Goal: Task Accomplishment & Management: Manage account settings

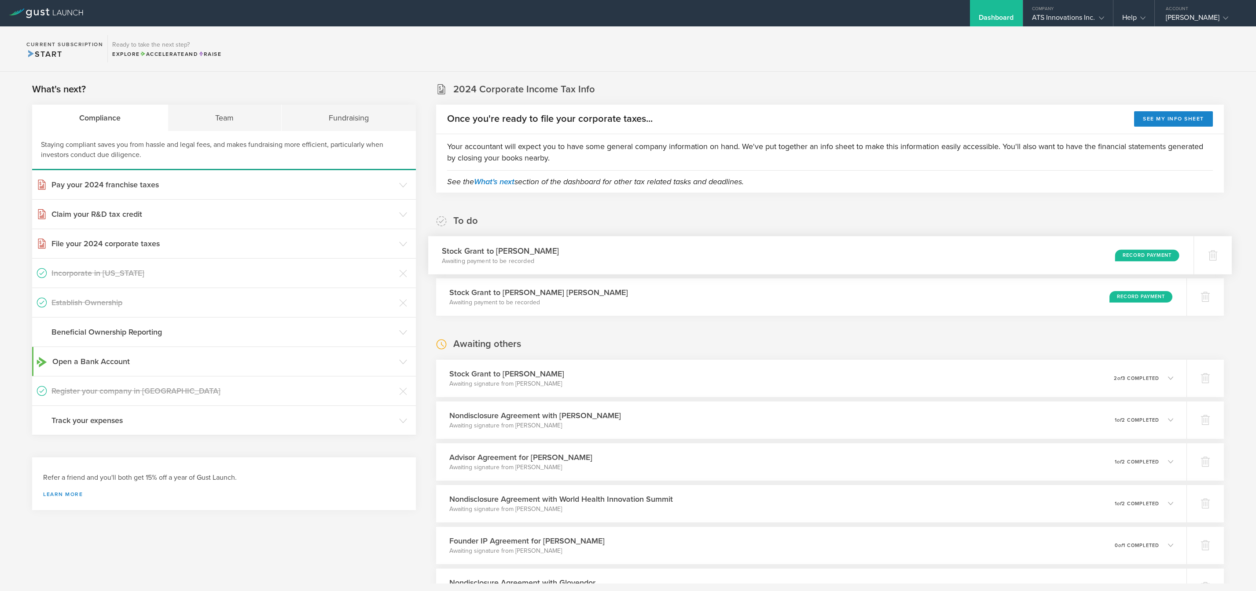
click at [874, 252] on div "Stock Grant to [PERSON_NAME] Awaiting payment to be recorded Record Payment" at bounding box center [810, 255] width 765 height 38
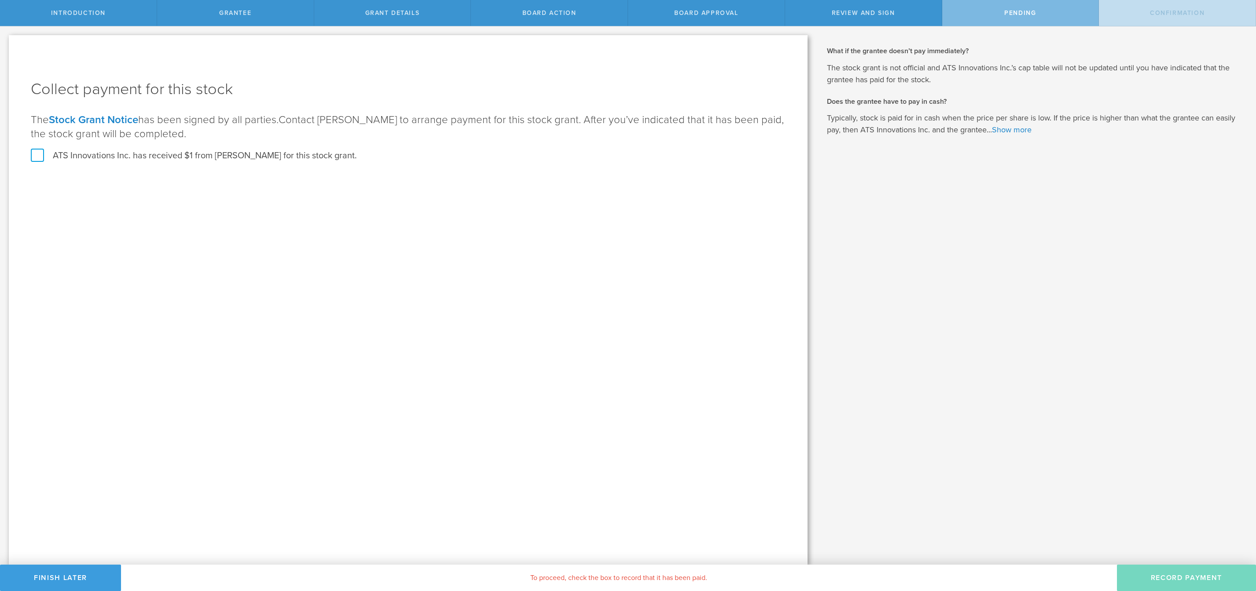
click at [205, 155] on label "ATS Innovations Inc. has received $1 from Adriana Perez for this stock grant." at bounding box center [194, 155] width 326 height 11
click at [0, 0] on input "ATS Innovations Inc. has received $1 from Adriana Perez for this stock grant." at bounding box center [0, 0] width 0 height 0
click at [1180, 572] on button "Record Payment" at bounding box center [1186, 578] width 139 height 26
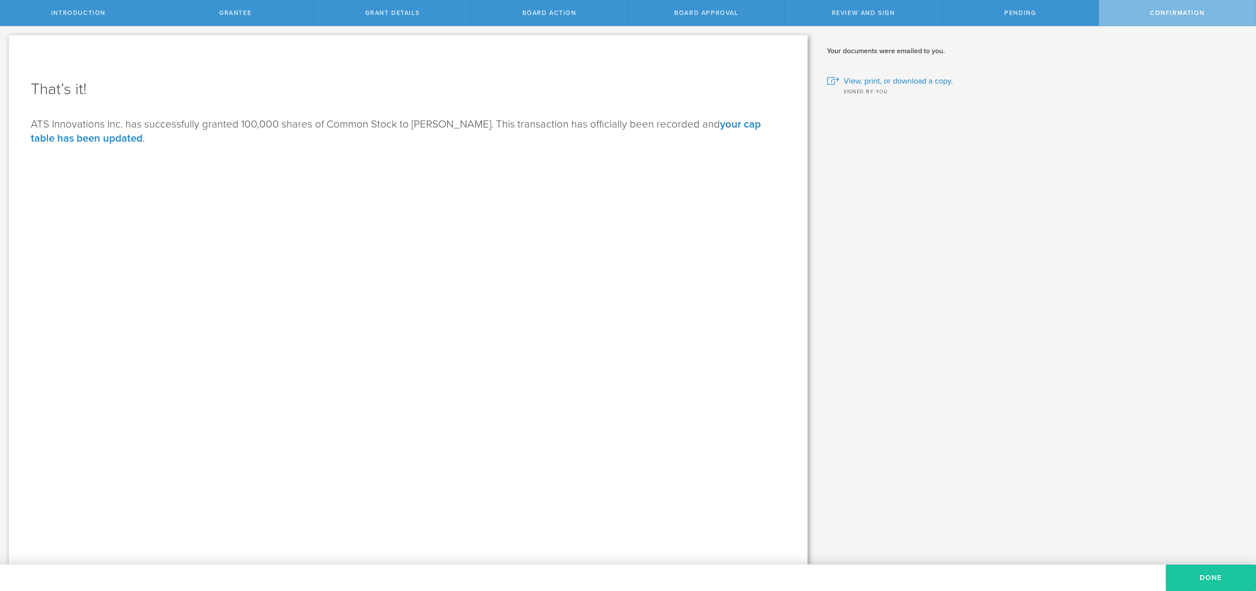
click at [1218, 576] on button "Done" at bounding box center [1211, 578] width 90 height 26
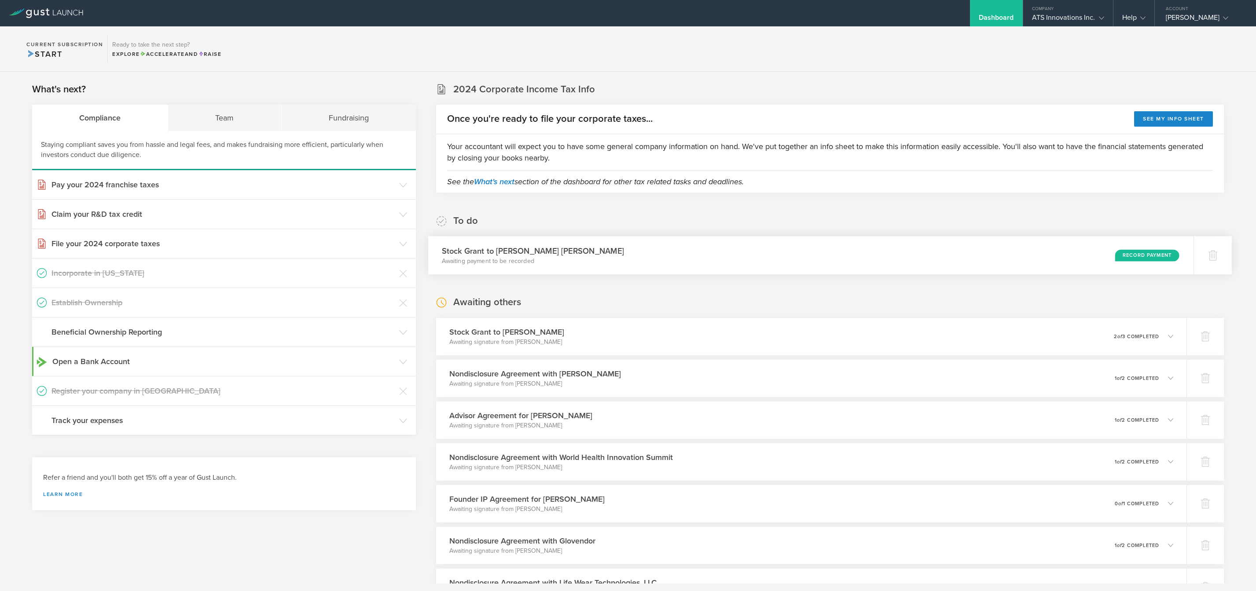
click at [573, 265] on p "Awaiting payment to be recorded" at bounding box center [533, 261] width 182 height 9
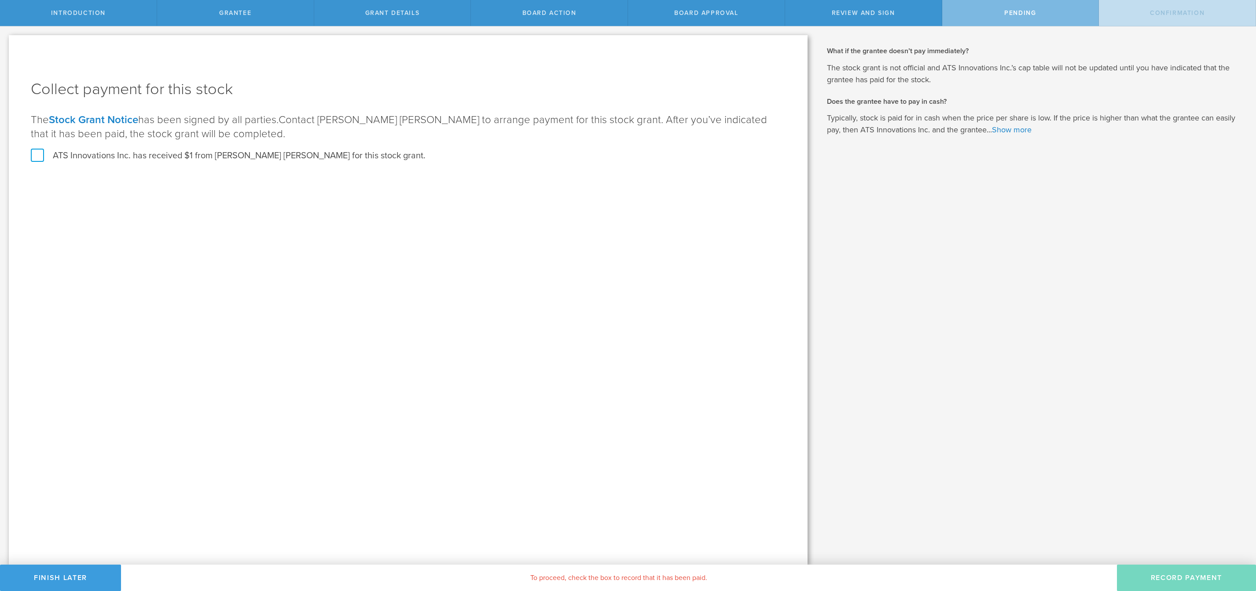
click at [271, 155] on label "ATS Innovations Inc. has received $1 from Megan Lee Hodge Cole for this stock g…" at bounding box center [228, 155] width 395 height 11
click at [0, 0] on input "ATS Innovations Inc. has received $1 from Megan Lee Hodge Cole for this stock g…" at bounding box center [0, 0] width 0 height 0
click at [1170, 571] on button "Record Payment" at bounding box center [1186, 578] width 139 height 26
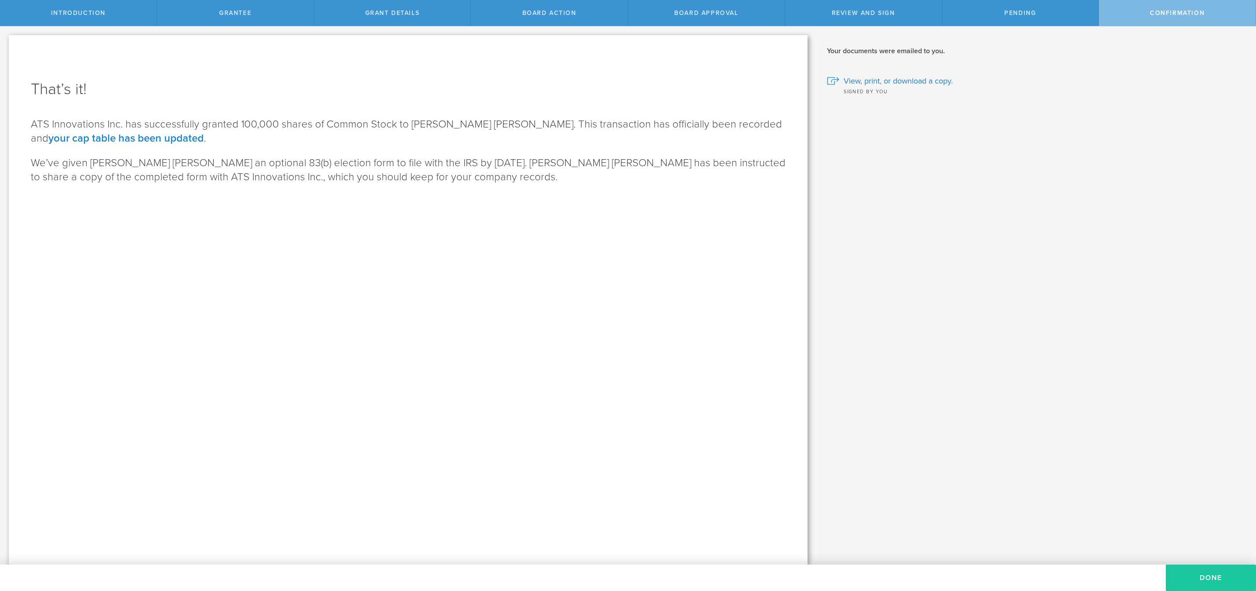
click at [1202, 574] on button "Done" at bounding box center [1211, 578] width 90 height 26
